Goal: Check status: Check status

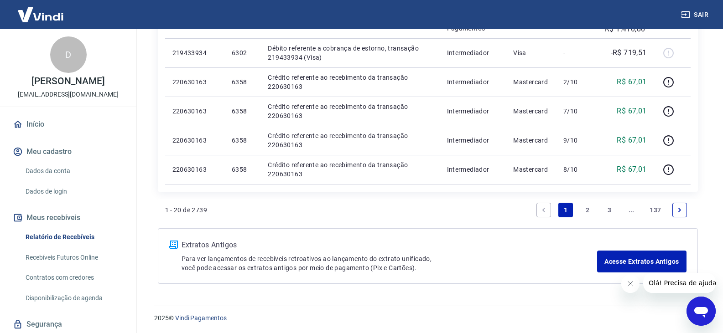
scroll to position [762, 0]
click at [586, 211] on link "2" at bounding box center [587, 209] width 15 height 15
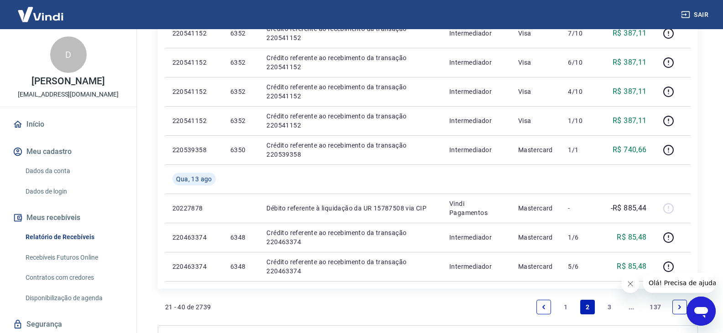
scroll to position [645, 0]
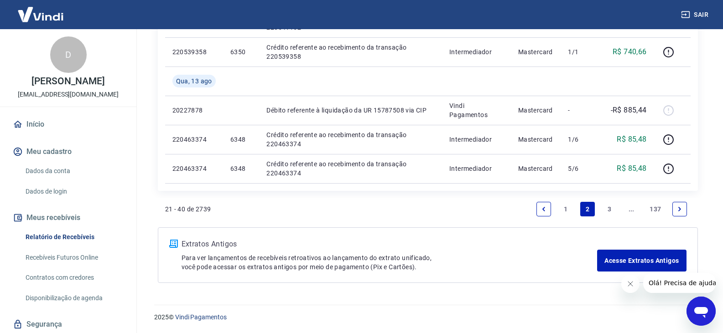
click at [609, 208] on link "3" at bounding box center [609, 209] width 15 height 15
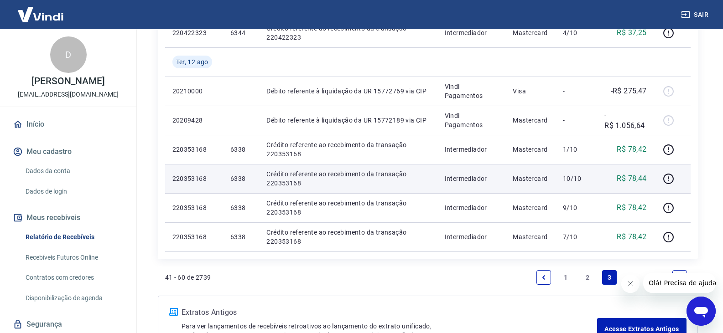
scroll to position [593, 0]
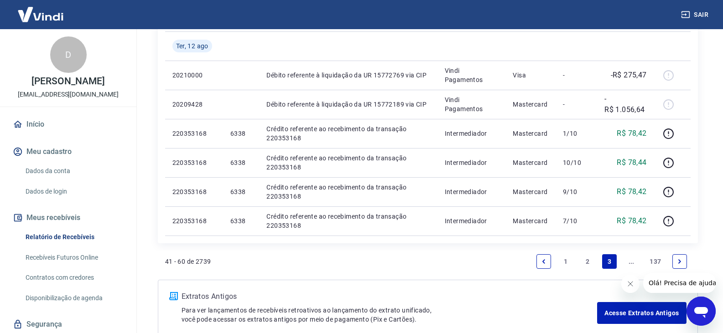
click at [619, 261] on li "3" at bounding box center [609, 262] width 22 height 22
click at [680, 260] on icon "Next page" at bounding box center [679, 262] width 6 height 6
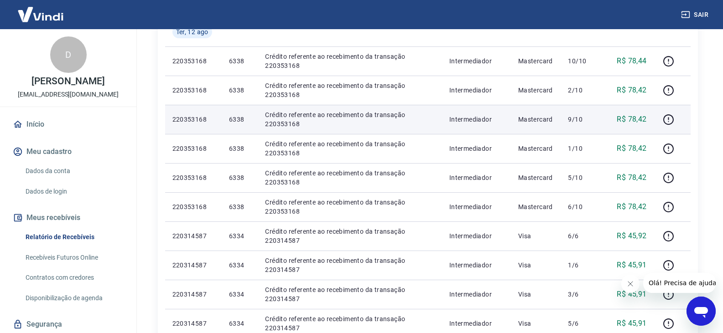
scroll to position [137, 0]
